Goal: Find contact information: Find contact information

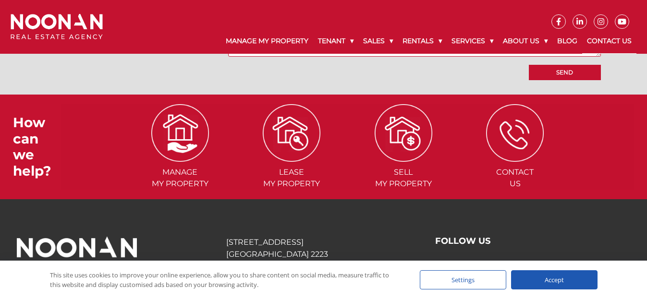
scroll to position [953, 0]
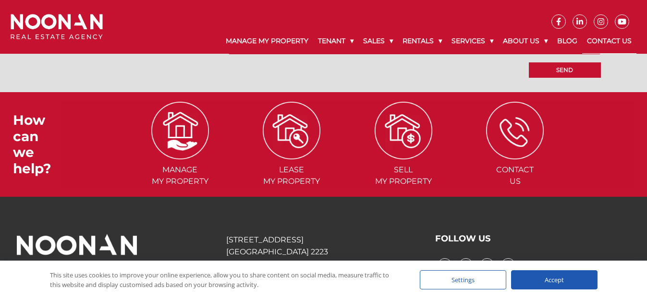
drag, startPoint x: 650, startPoint y: 35, endPoint x: 657, endPoint y: 242, distance: 207.7
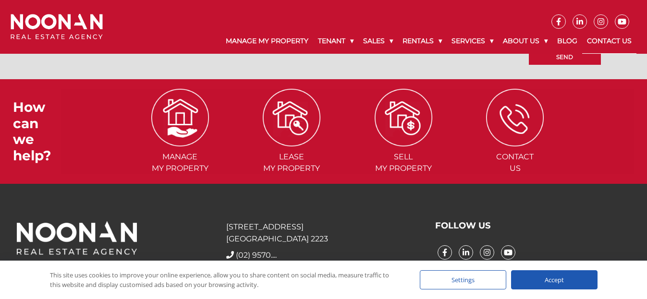
scroll to position [933, 0]
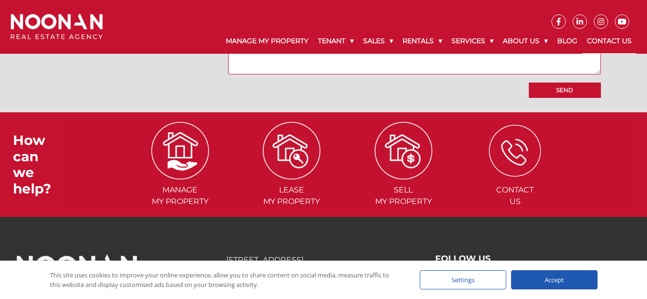
click at [512, 152] on img at bounding box center [515, 151] width 52 height 52
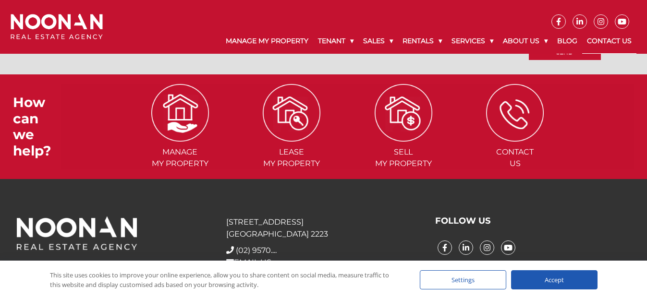
scroll to position [995, 0]
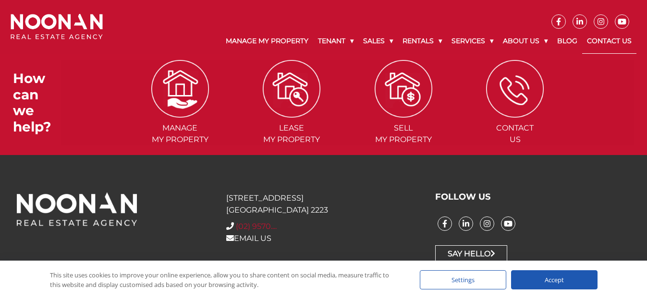
click at [254, 227] on span "(02) 9570...." at bounding box center [256, 226] width 41 height 9
